Goal: Task Accomplishment & Management: Manage account settings

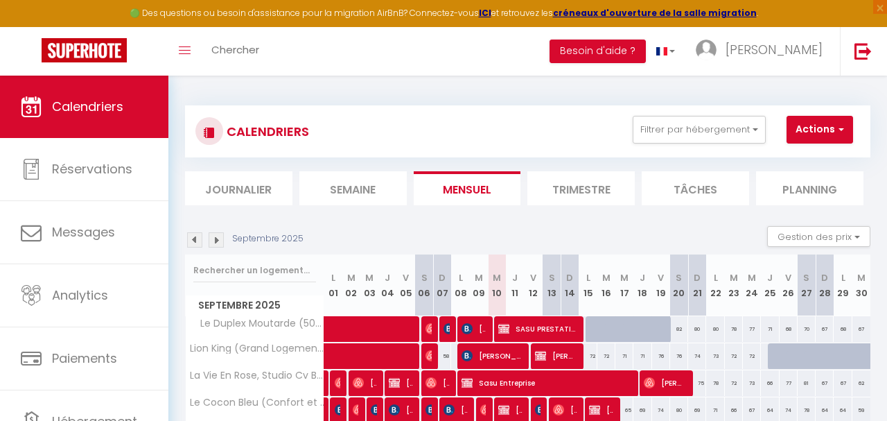
select select
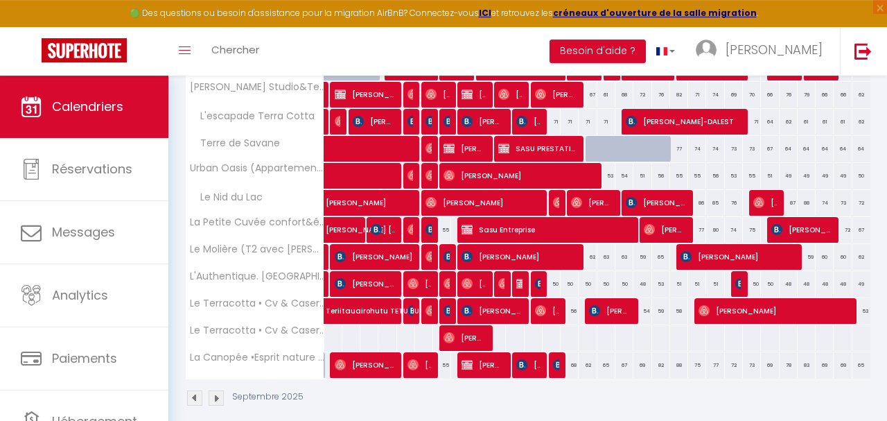
click at [520, 284] on img at bounding box center [521, 283] width 11 height 11
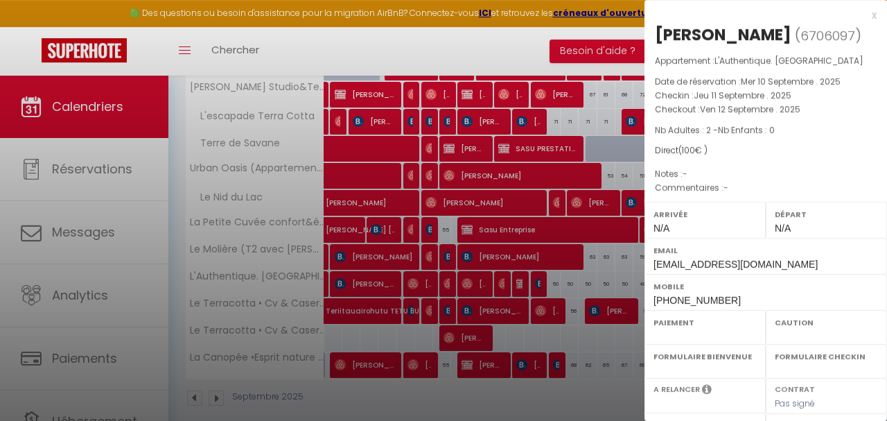
select select "OK"
select select "KO"
select select "0"
select select "1"
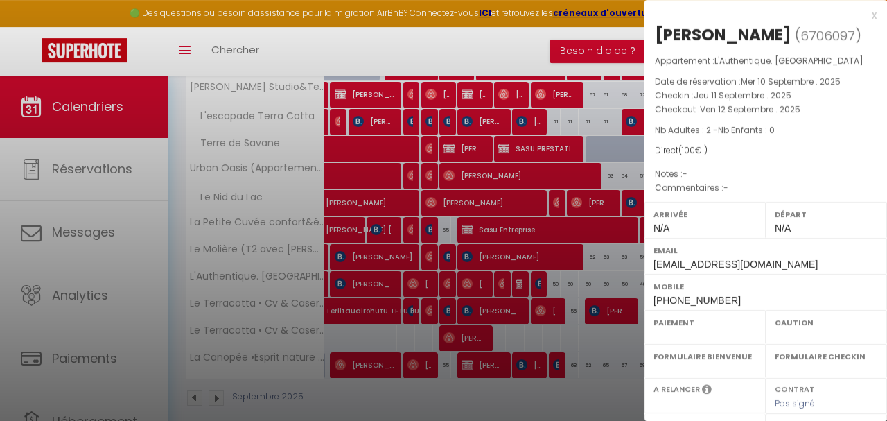
select select
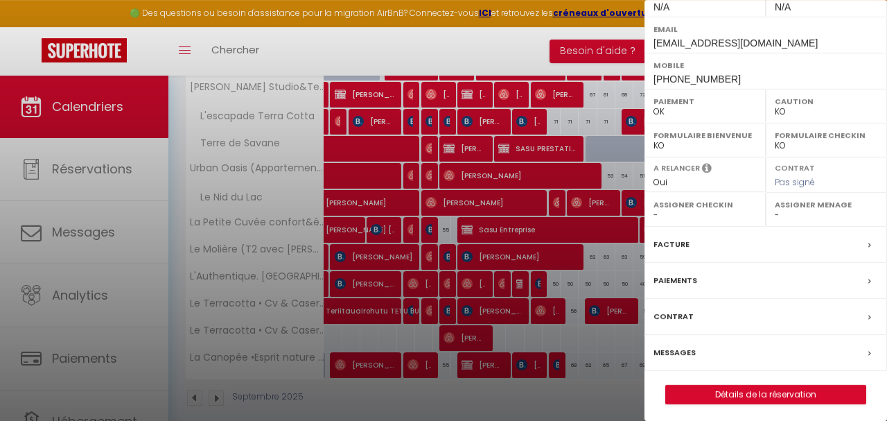
click at [705, 371] on div "Messages" at bounding box center [766, 353] width 243 height 36
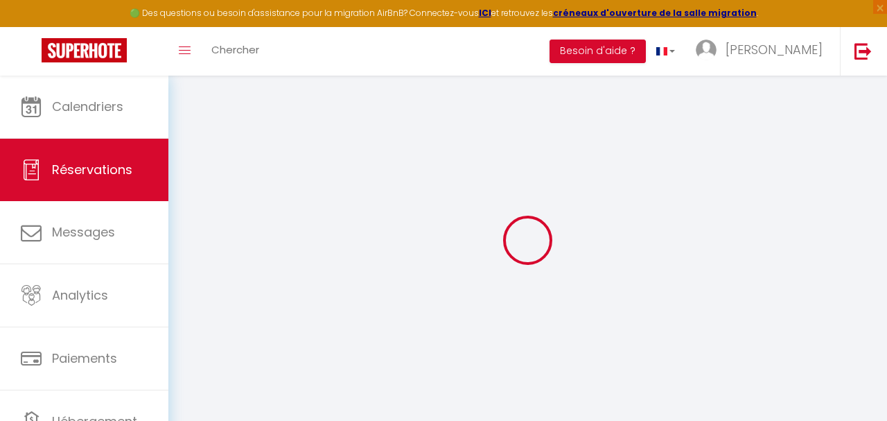
select select
checkbox input "false"
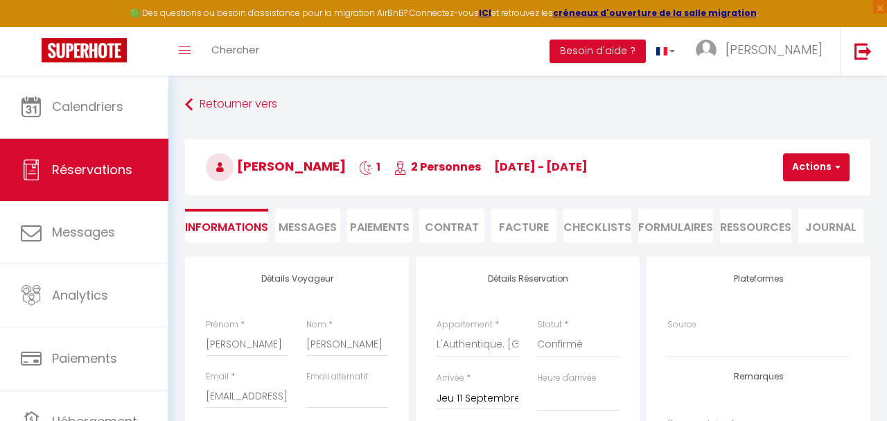
select select
checkbox input "false"
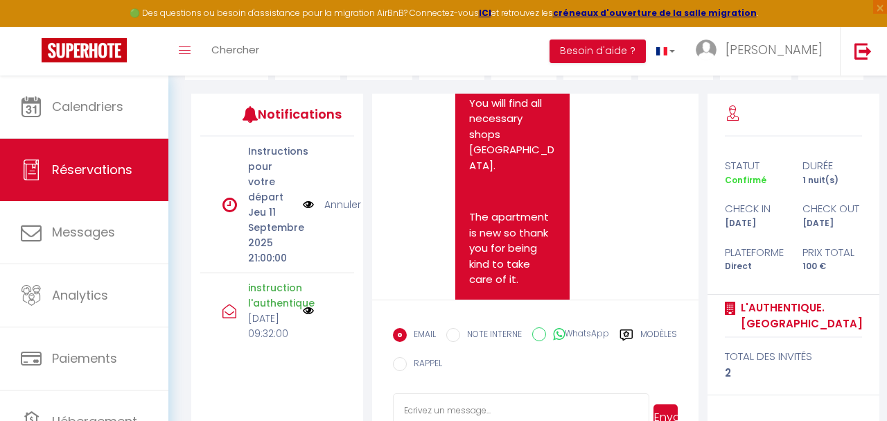
scroll to position [171, 0]
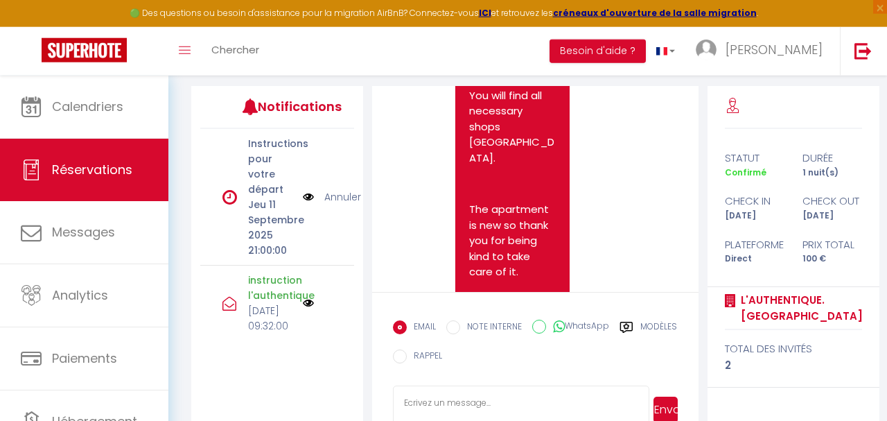
click at [282, 289] on p "instruction l'authentique" at bounding box center [271, 287] width 46 height 31
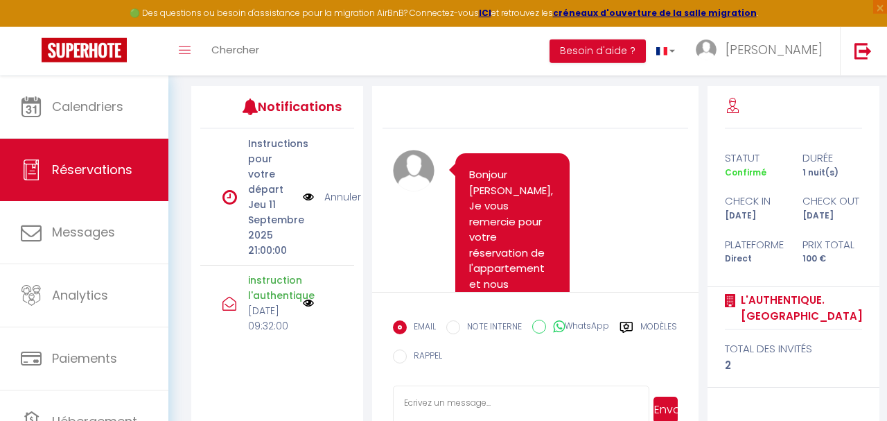
scroll to position [0, 0]
